Goal: Transaction & Acquisition: Purchase product/service

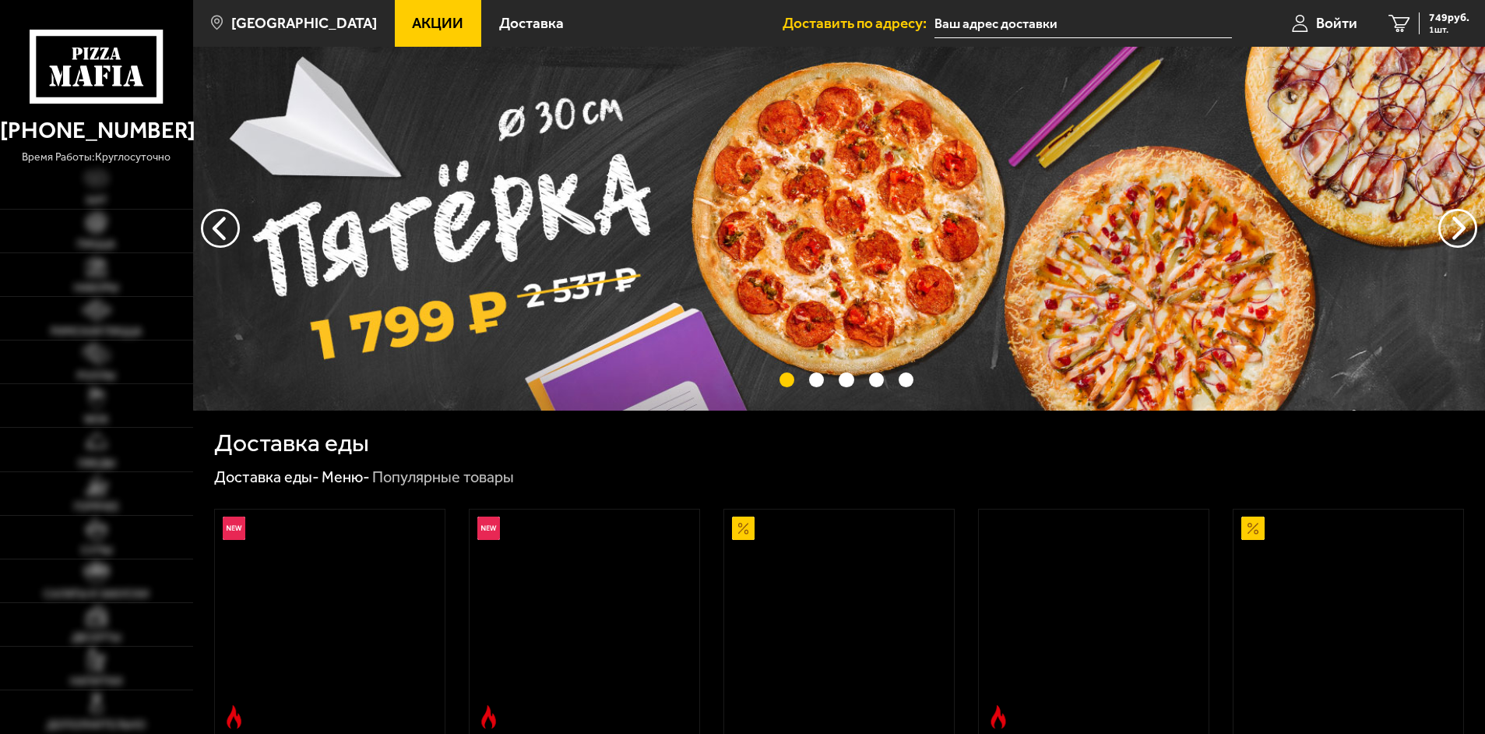
scroll to position [623, 0]
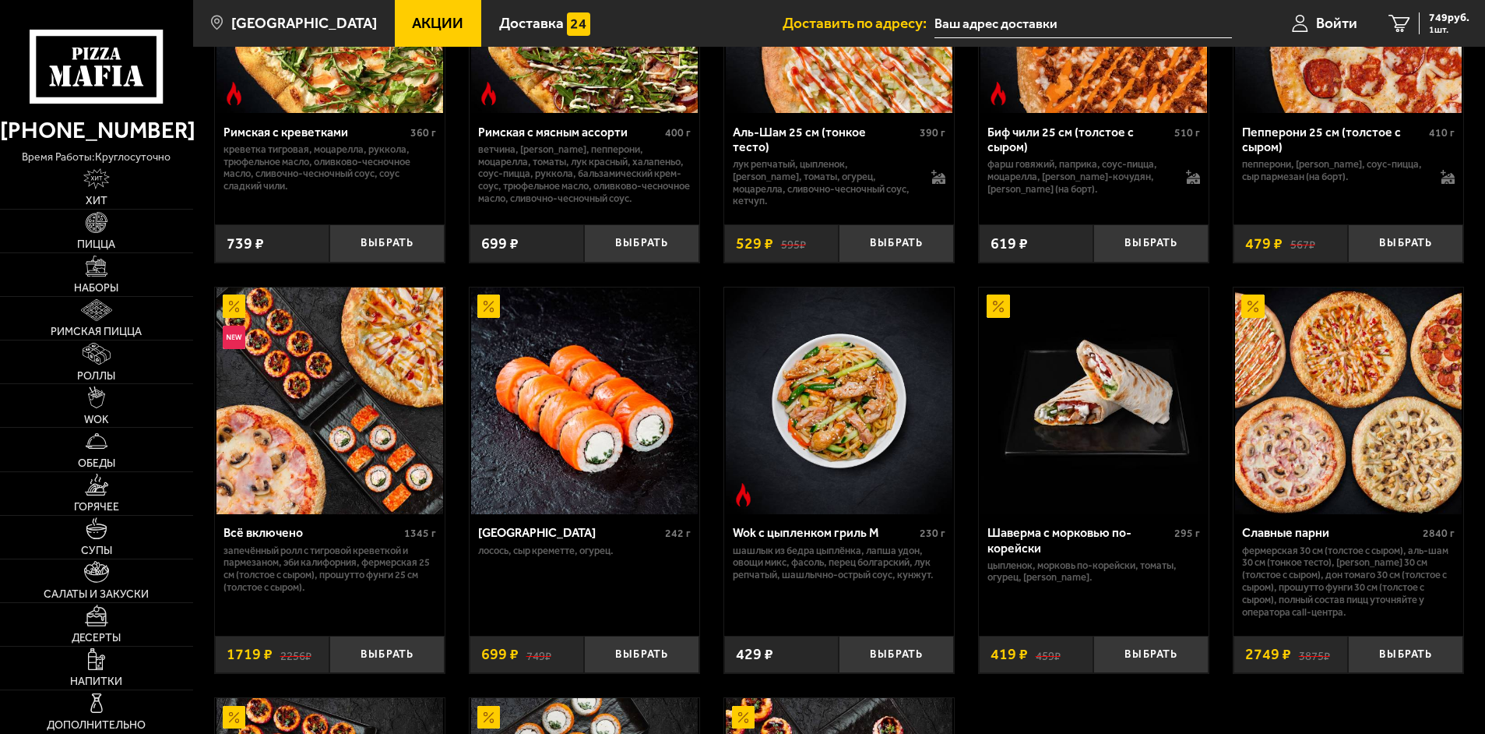
click at [100, 195] on span "Хит" at bounding box center [97, 200] width 22 height 11
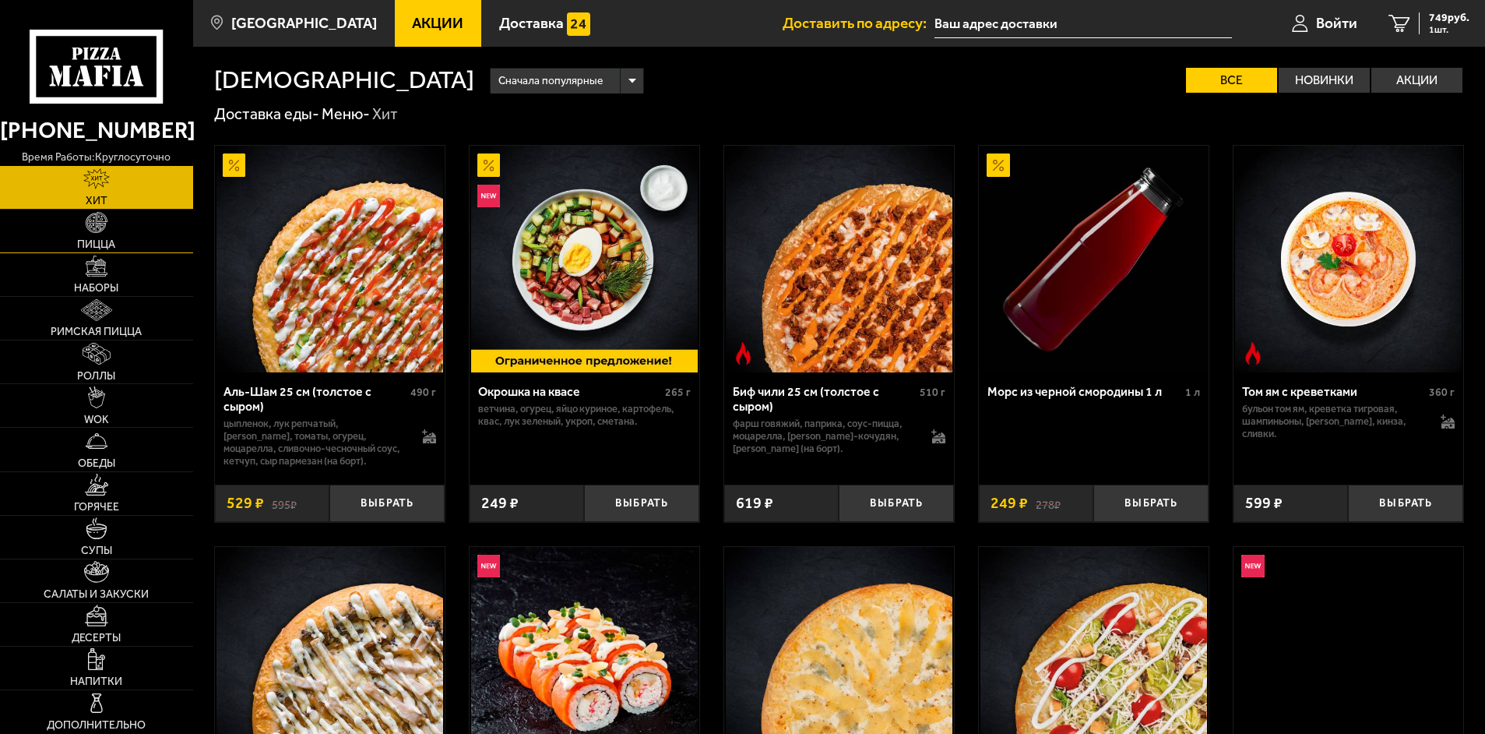
click at [109, 228] on link "Пицца" at bounding box center [96, 230] width 193 height 43
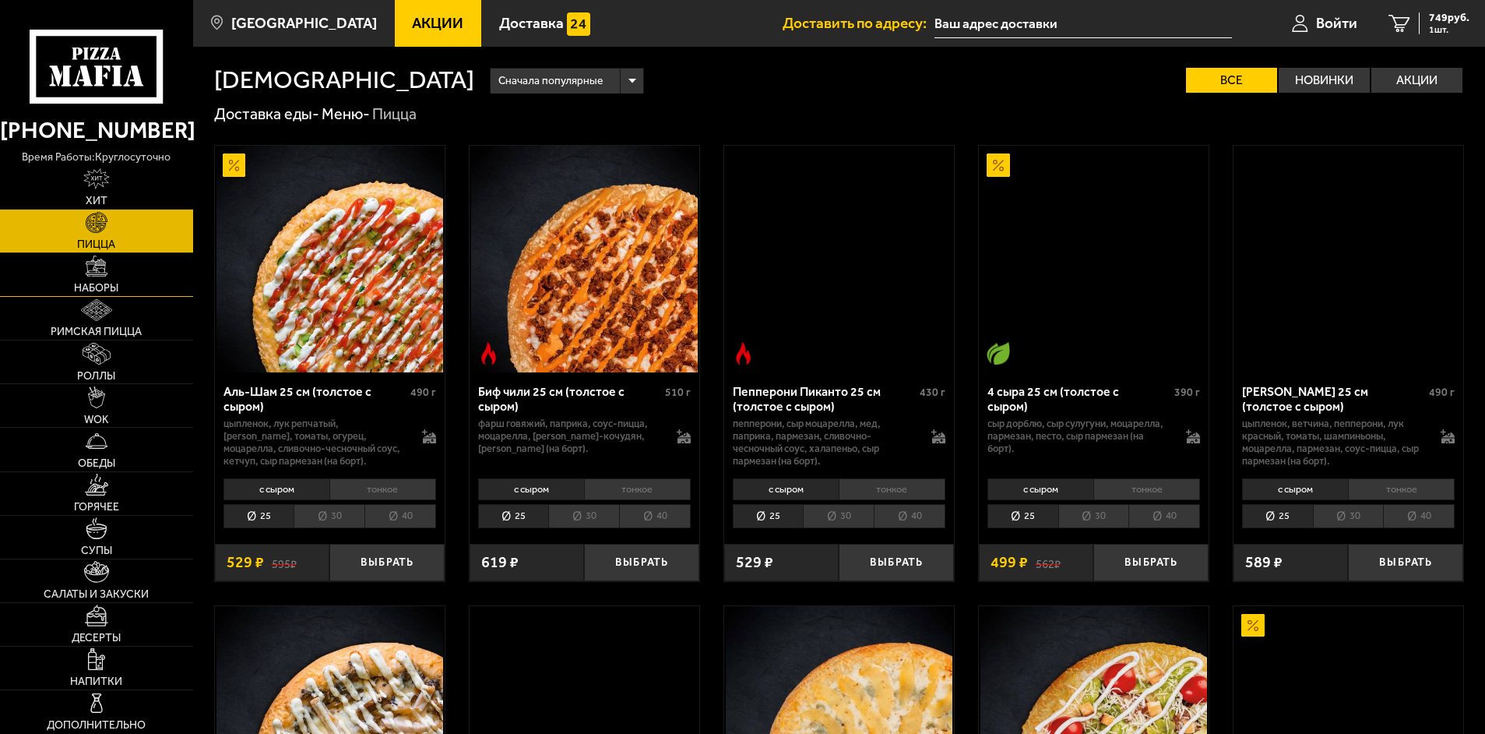
click at [92, 283] on span "Наборы" at bounding box center [96, 288] width 44 height 11
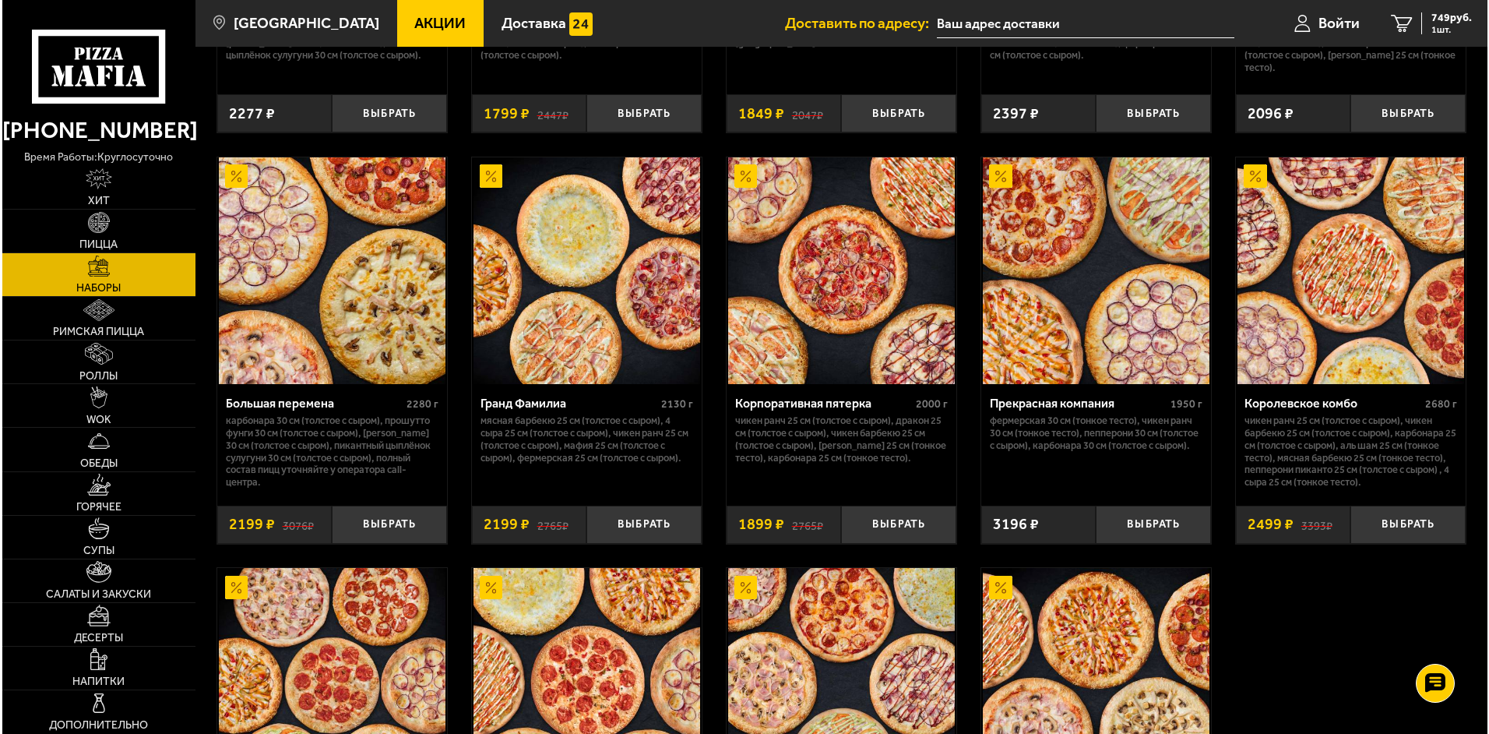
scroll to position [2025, 0]
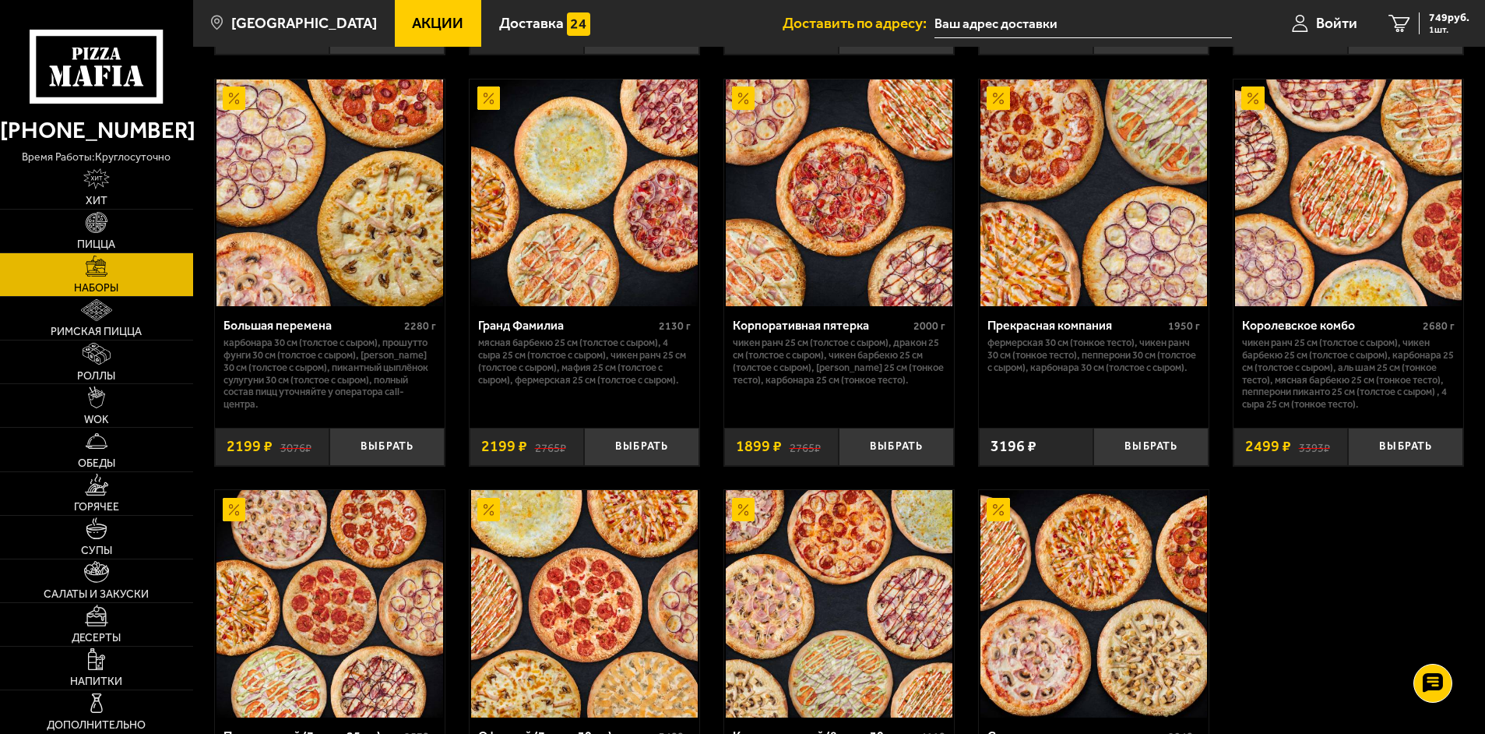
click at [1084, 227] on img at bounding box center [1093, 192] width 227 height 227
